Goal: Task Accomplishment & Management: Use online tool/utility

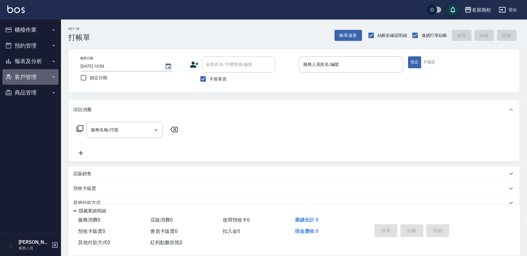
click at [46, 78] on button "客戶管理" at bounding box center [30, 77] width 56 height 16
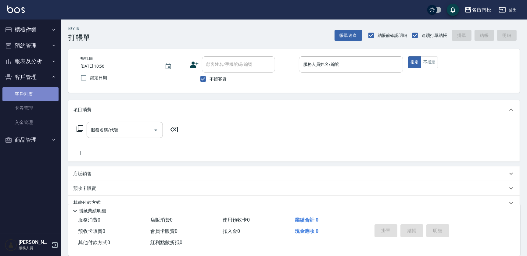
click at [42, 96] on link "客戶列表" at bounding box center [30, 94] width 56 height 14
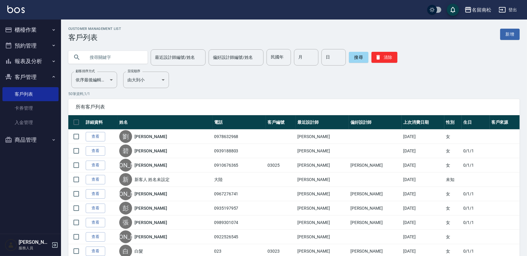
click at [97, 57] on input "text" at bounding box center [113, 57] width 57 height 16
type input "東"
click at [358, 58] on button "搜尋" at bounding box center [359, 57] width 20 height 11
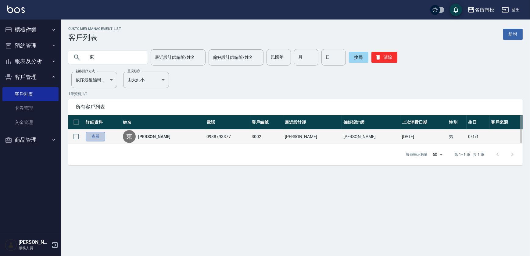
click at [101, 135] on link "查看" at bounding box center [96, 136] width 20 height 9
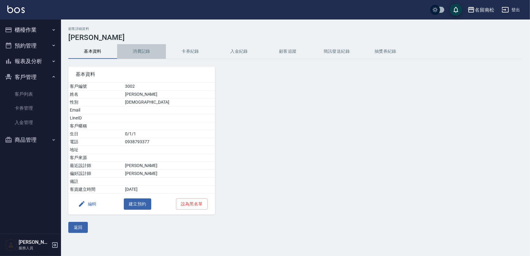
click at [134, 53] on button "消費記錄" at bounding box center [141, 51] width 49 height 15
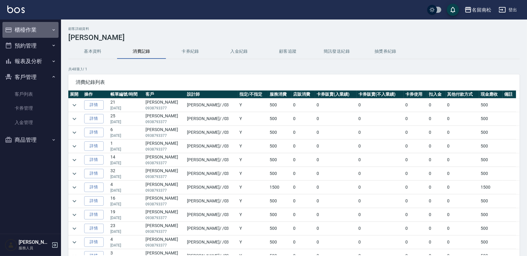
click at [34, 30] on button "櫃檯作業" at bounding box center [30, 30] width 56 height 16
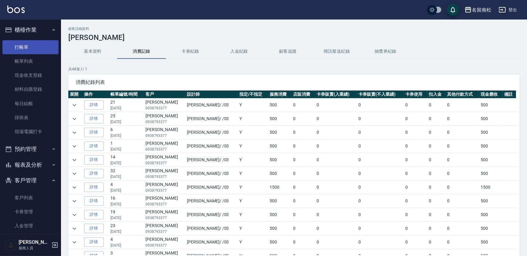
click at [27, 46] on link "打帳單" at bounding box center [30, 47] width 56 height 14
